Goal: Find specific page/section: Find specific page/section

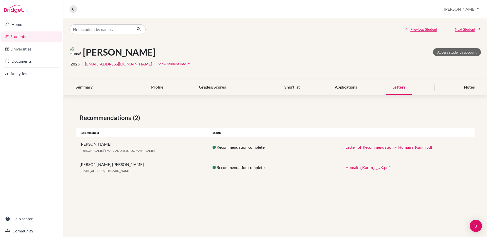
click at [21, 36] on link "Students" at bounding box center [31, 36] width 61 height 10
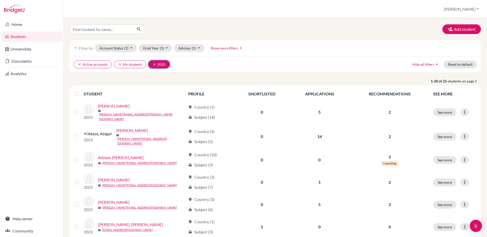
drag, startPoint x: 152, startPoint y: 65, endPoint x: 155, endPoint y: 58, distance: 6.8
click at [153, 65] on icon "clear" at bounding box center [155, 65] width 4 height 4
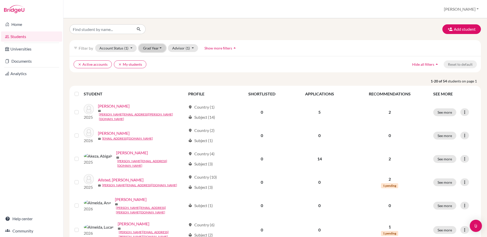
drag, startPoint x: 158, startPoint y: 48, endPoint x: 158, endPoint y: 55, distance: 7.1
click at [158, 48] on button "Grad Year" at bounding box center [152, 48] width 27 height 8
click at [154, 66] on span "2026" at bounding box center [149, 67] width 9 height 6
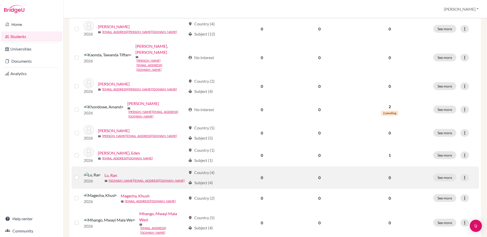
scroll to position [343, 0]
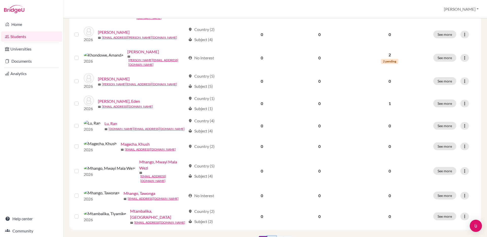
click at [274, 236] on link "2" at bounding box center [271, 241] width 9 height 10
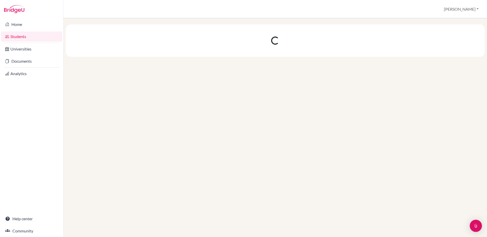
scroll to position [0, 0]
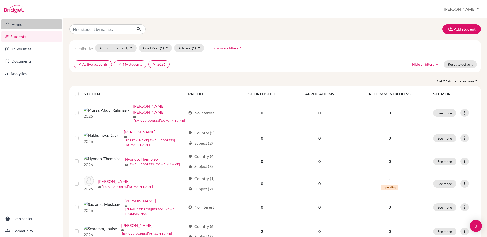
click at [13, 24] on link "Home" at bounding box center [31, 24] width 61 height 10
